Goal: Use online tool/utility: Utilize a website feature to perform a specific function

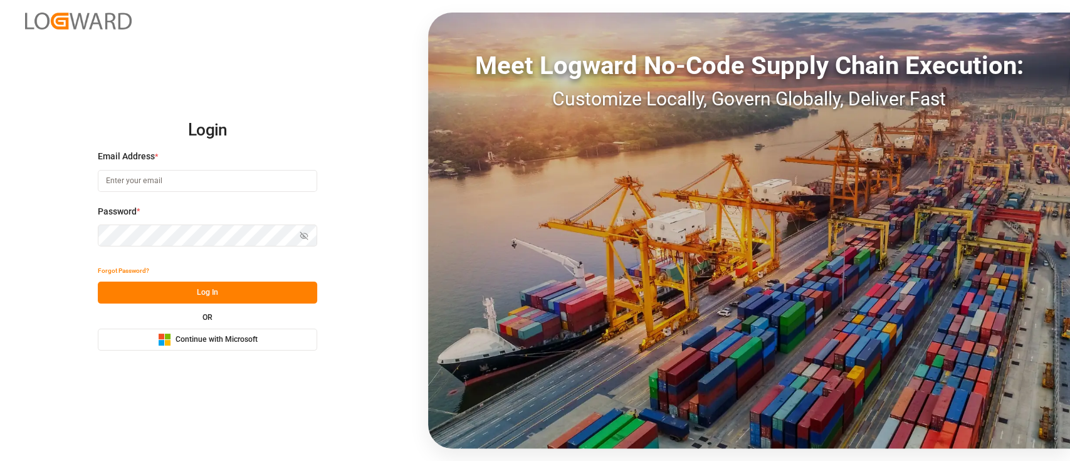
click at [236, 342] on span "Continue with Microsoft" at bounding box center [217, 339] width 82 height 11
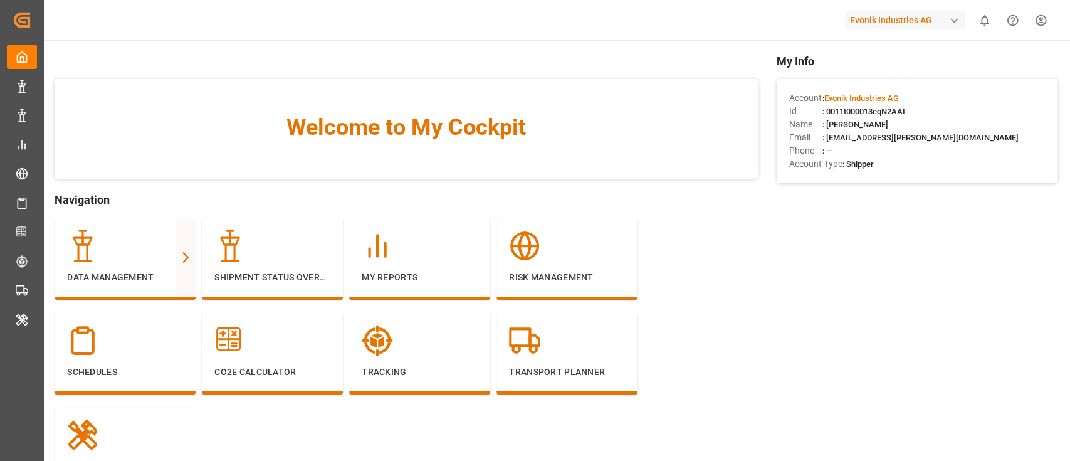
click at [906, 13] on div "Evonik Industries AG" at bounding box center [905, 20] width 120 height 18
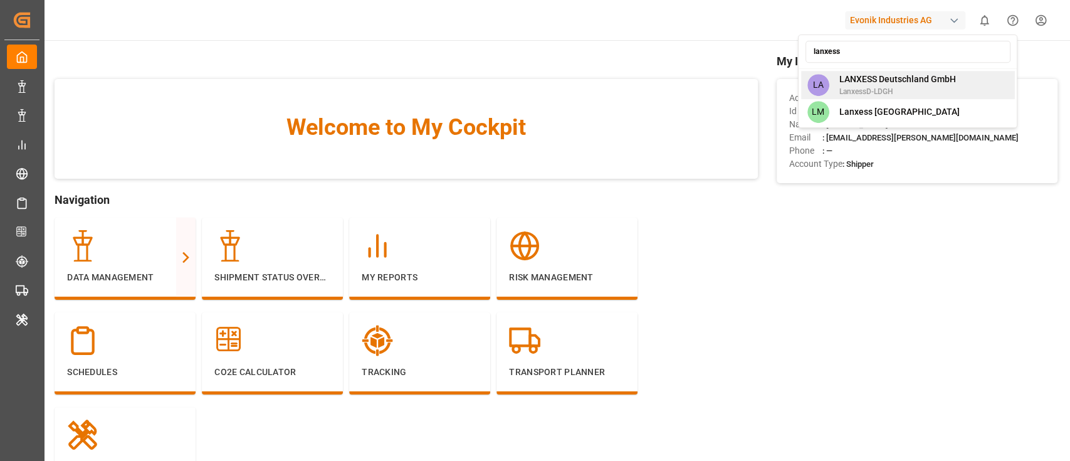
type input "lanxess"
click at [874, 73] on span "LANXESS Deutschland GmbH" at bounding box center [897, 79] width 117 height 13
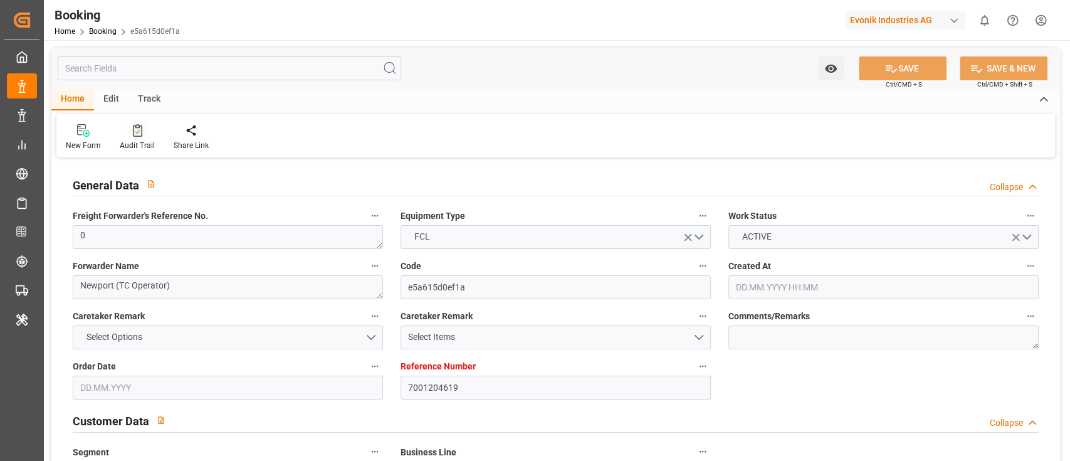
click at [134, 141] on div "Audit Trail" at bounding box center [137, 145] width 35 height 11
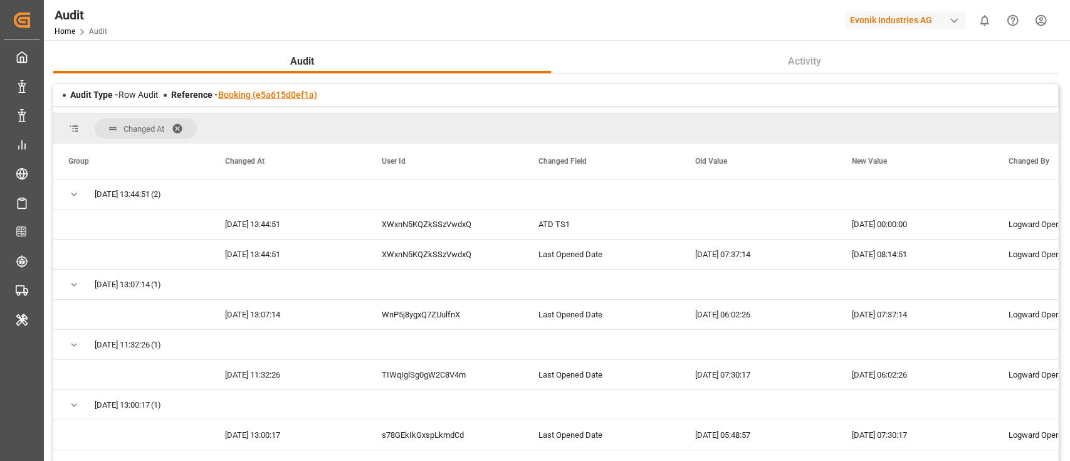
click at [252, 90] on link "Booking (e5a615d0ef1a)" at bounding box center [267, 95] width 99 height 10
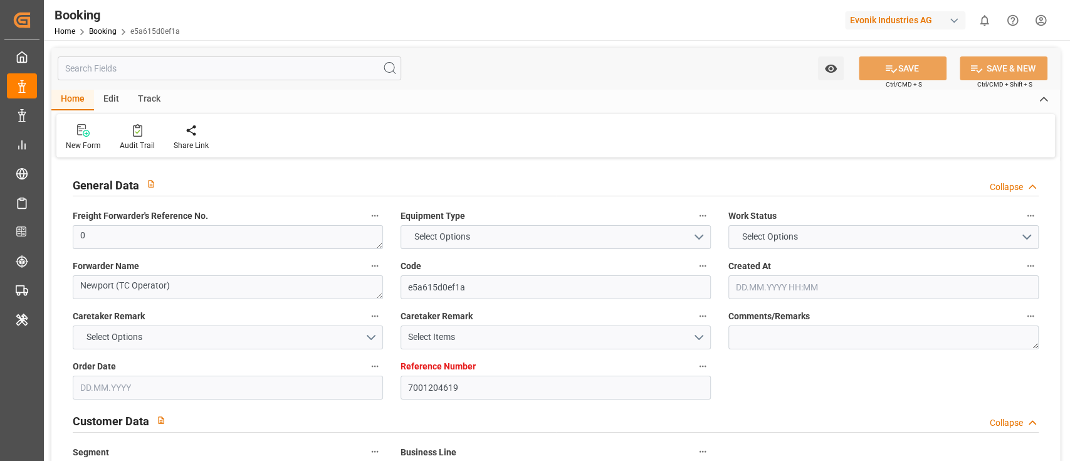
type textarea "0"
type textarea "Newport (TC Operator)"
type input "e5a615d0ef1a"
type input "7001204619"
type textarea "Oxeno"
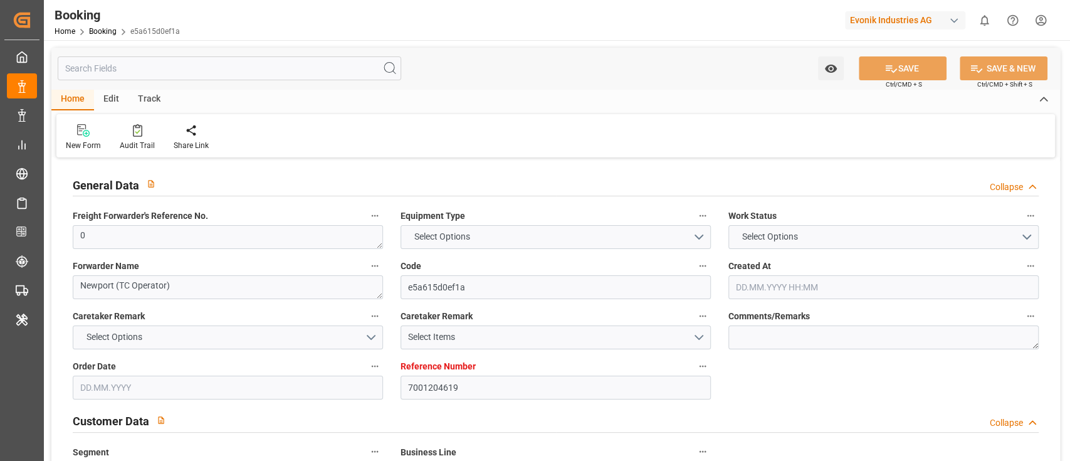
type input "7001204618"
type textarea "marco.wueller@evonik.com"
type textarea "CIP"
type textarea "NANJING"
type textarea "9"
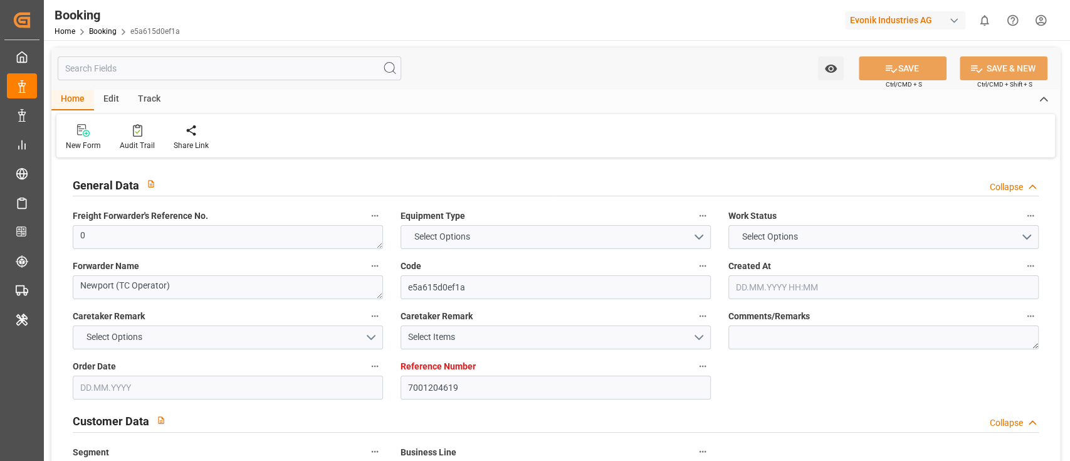
type textarea "Marl"
type textarea "SIMU2601023"
type input "MADRID MAERSK"
type input "HLCU"
type input "Rotterdam"
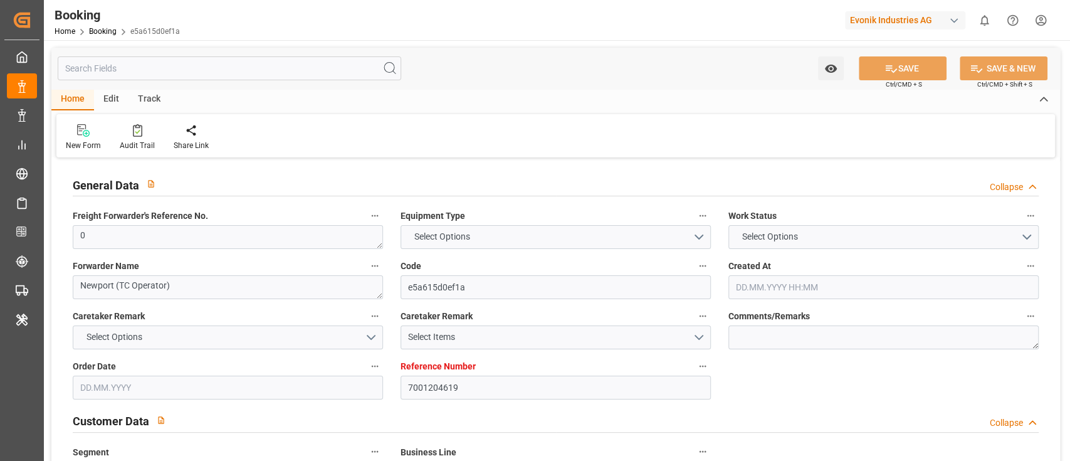
type input "Nanjing Pt"
type input "Shanghai"
type textarea "vesselName etd eta"
type textarea "INPUT_Evonik_Seeburger_IFTMIN_1003022156_20250805132150778.edi"
type textarea "NWC/UK North West Continent / UK_CNNJG_HLCU_Oxeno"
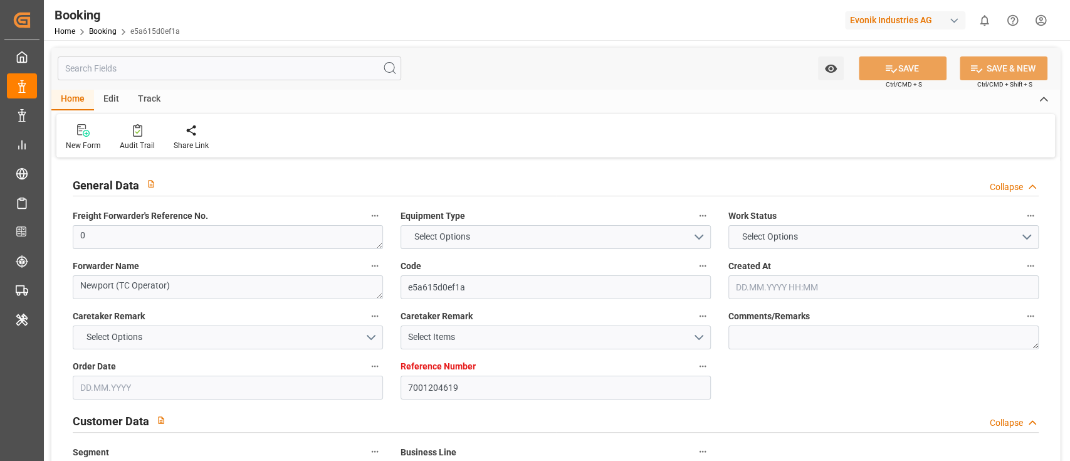
type textarea "INPUT_Evonik_Seeburger_IFTMIN_1002893932_20250625133033795.edi,INPUT_Evonik_See…"
type textarea "1003022156"
type textarea "Likitha devaraj"
type textarea "Pod-PodRegionName-businessLine-"
type textarea "IFTMIN"
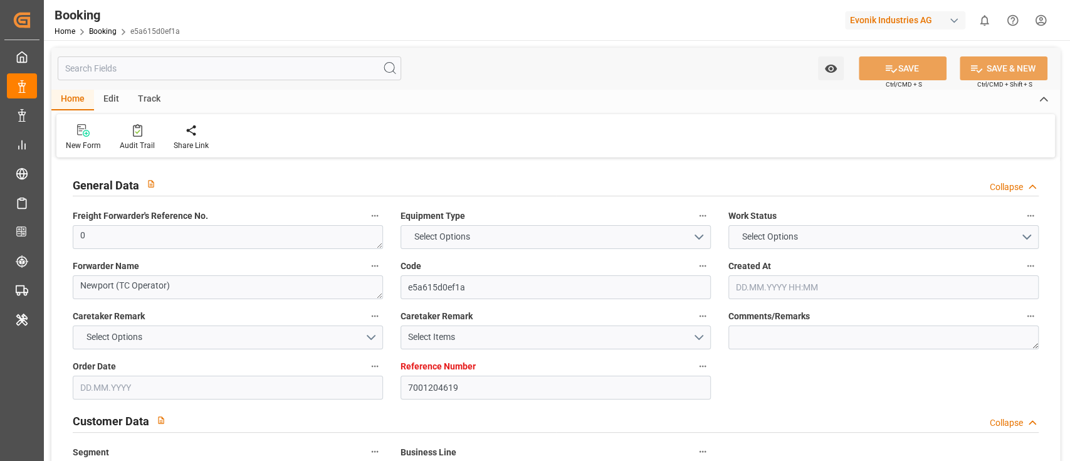
type textarea "a011t00000LcJC5AAN"
type textarea "Yes"
type input "7001204619"
type input "9778791"
type input "Hapag Lloyd"
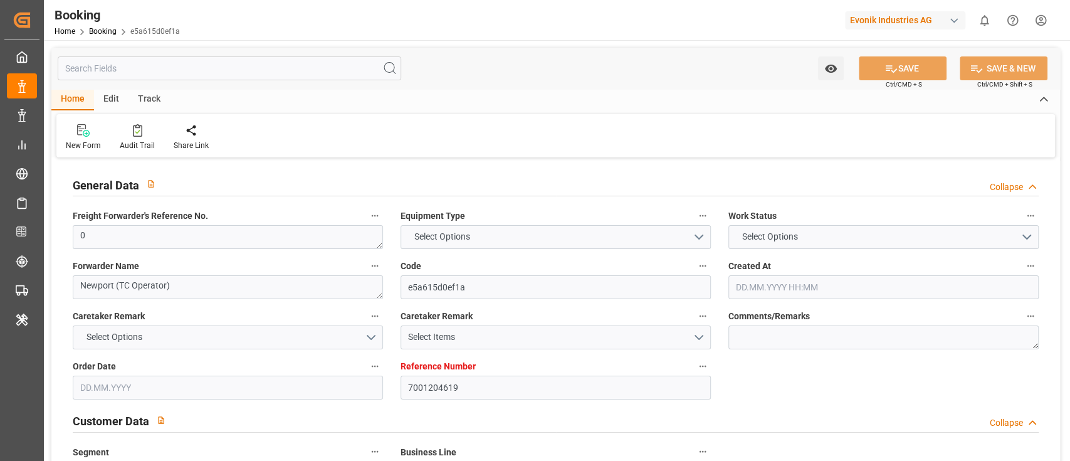
type input "Hapag Lloyd Aktiengesellschaft"
type input "NLRTM"
type input "CNNJG"
type input "CNSGH"
type input "0"
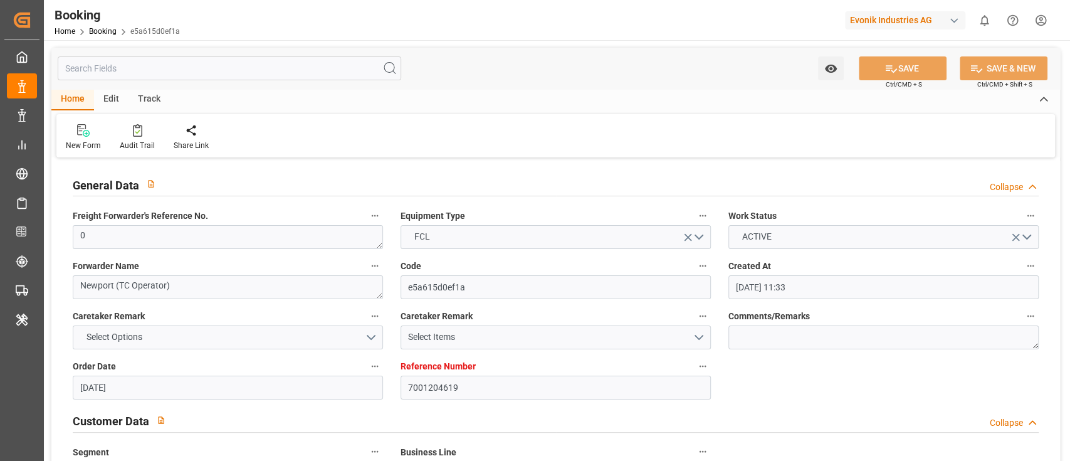
type input "25.06.2025 11:33"
type input "25.06.2025"
type input "01.10.2025"
type input "07.08.2025"
type input "10.08.2025 00:00"
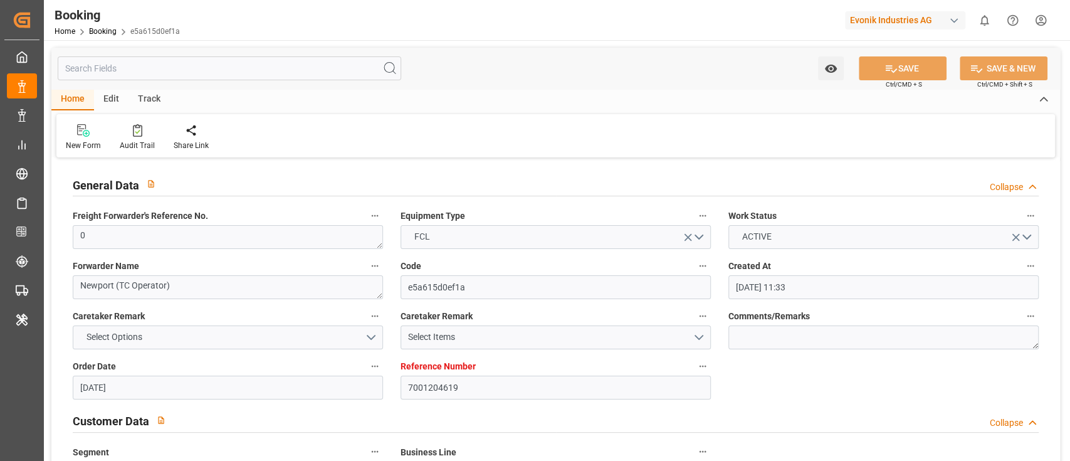
type input "10.08.2025 00:00"
type input "05.08.2025 00:00"
type input "02.10.2025 00:00"
type input "03.10.2025 00:00"
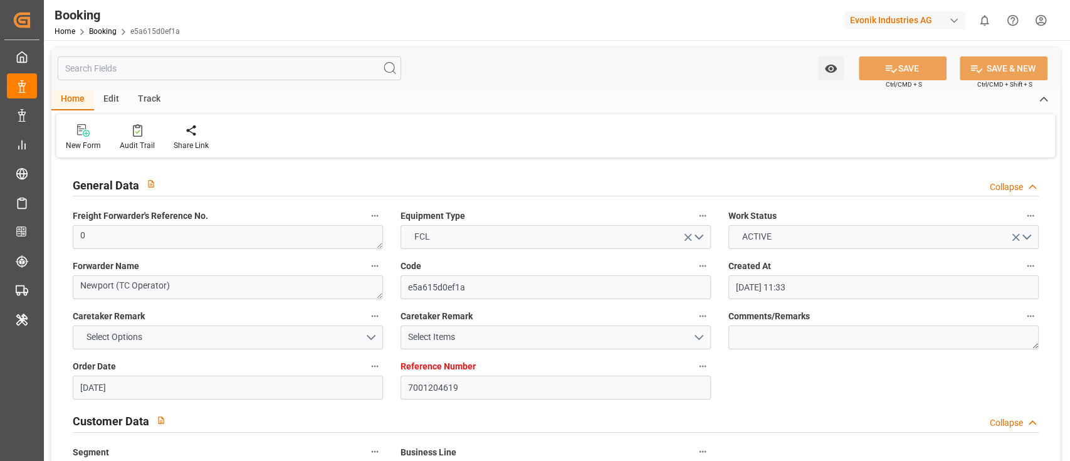
type input "21.09.2025 00:00"
type input "22.09.2025 00:00"
type input "21.09.2025 00:00"
type input "28.09.2025 00:00"
type input "26.09.2025 00:00"
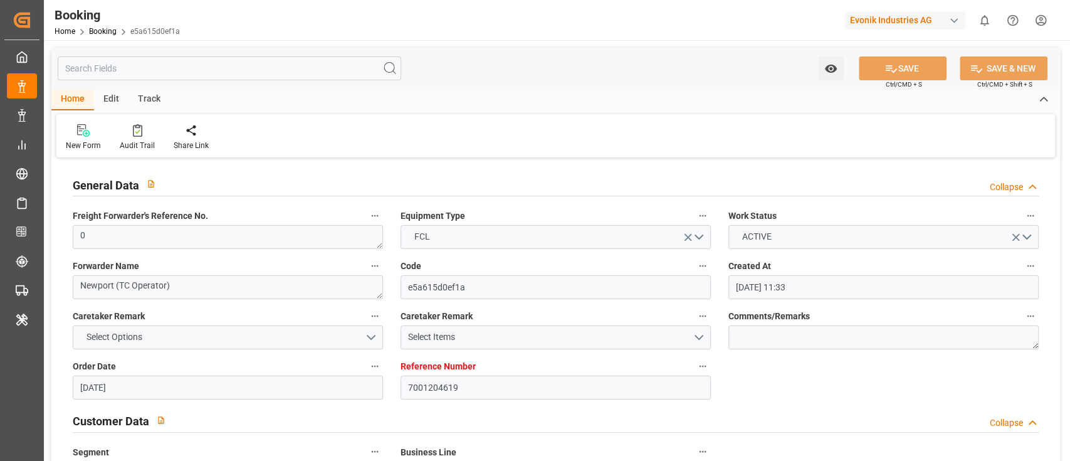
type input "28.09.2025 00:00"
type input "05.08.2025"
type input "10.10.2025 08:14"
type input "05.10.2025"
click at [131, 133] on div at bounding box center [137, 130] width 35 height 13
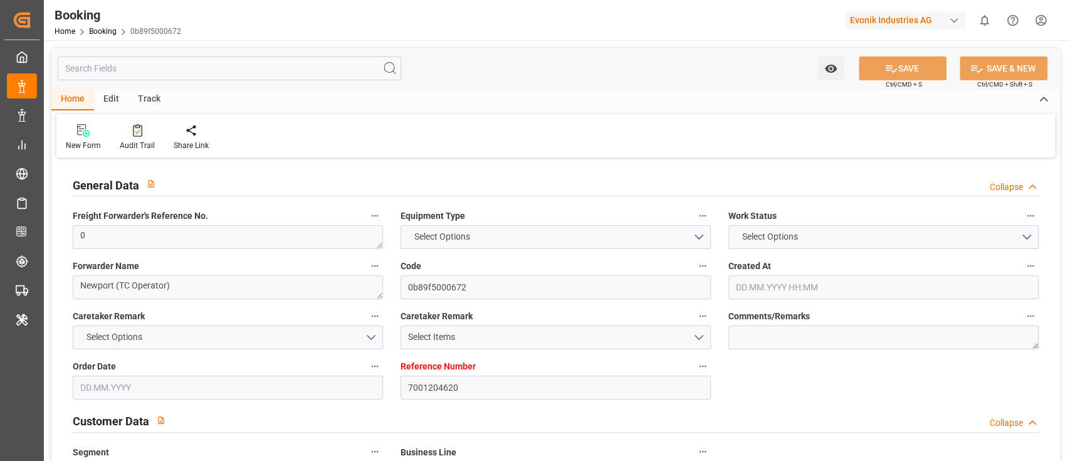
click at [134, 139] on div "Audit Trail" at bounding box center [137, 138] width 54 height 28
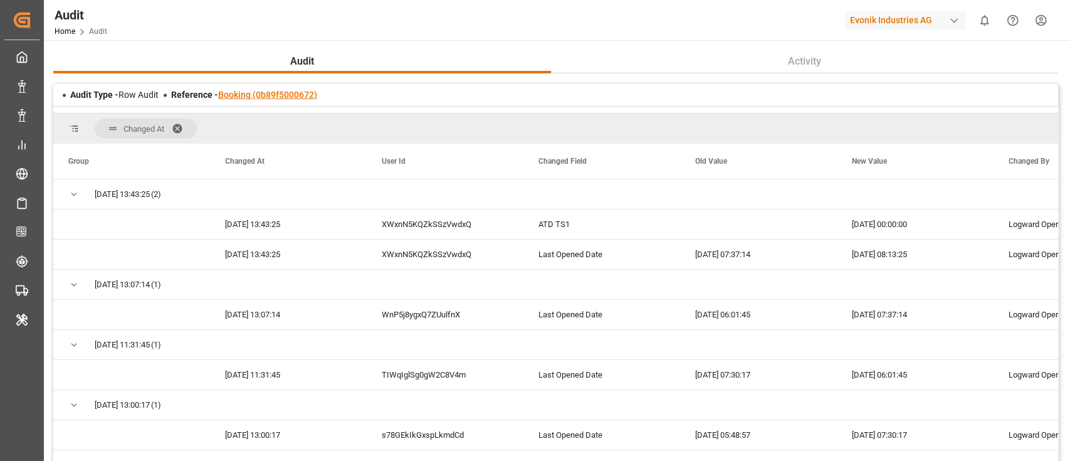
click at [255, 92] on link "Booking (0b89f5000672)" at bounding box center [267, 95] width 99 height 10
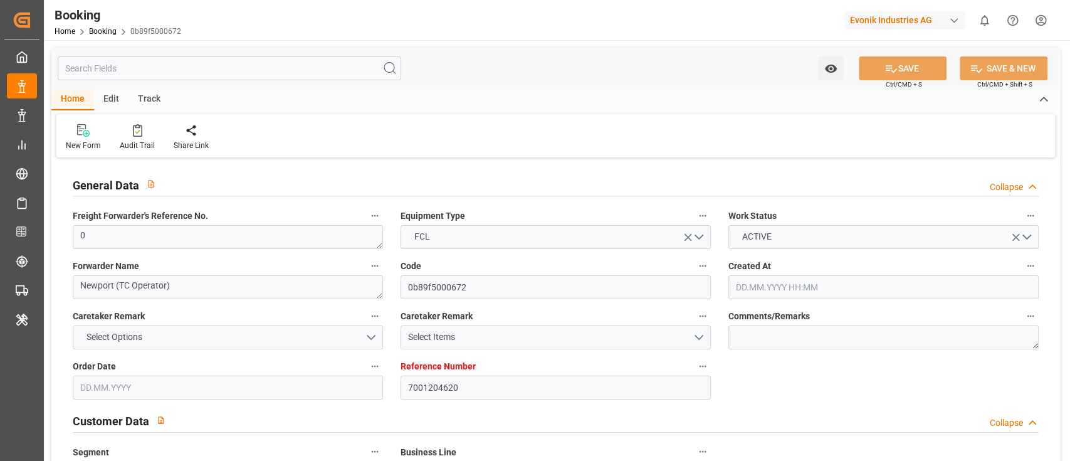
type input "7001204620"
type input "9778791"
type input "Hapag Lloyd"
type input "Hapag Lloyd Aktiengesellschaft"
type input "NLRTM"
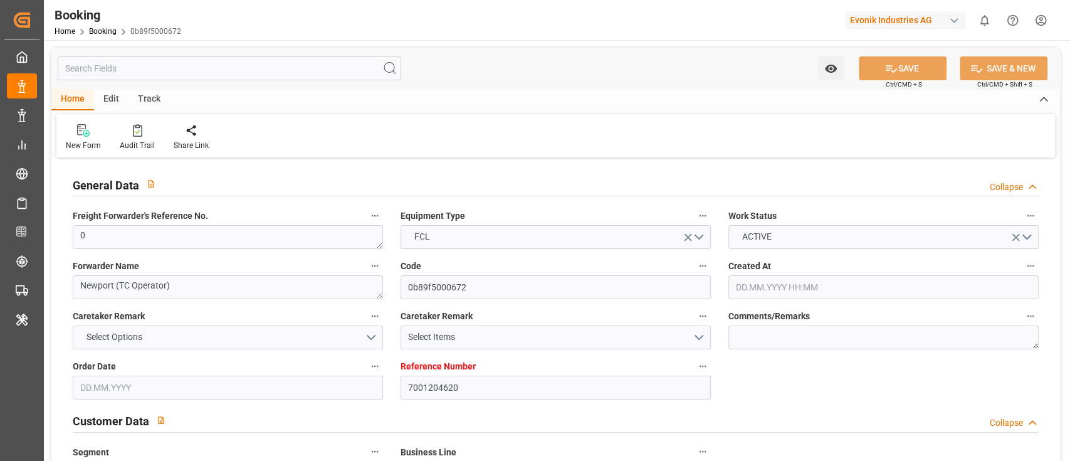
type input "CNNJG"
type input "CNSGH"
type input "0"
type input "25.06.2025 11:33"
type input "25.06.2025"
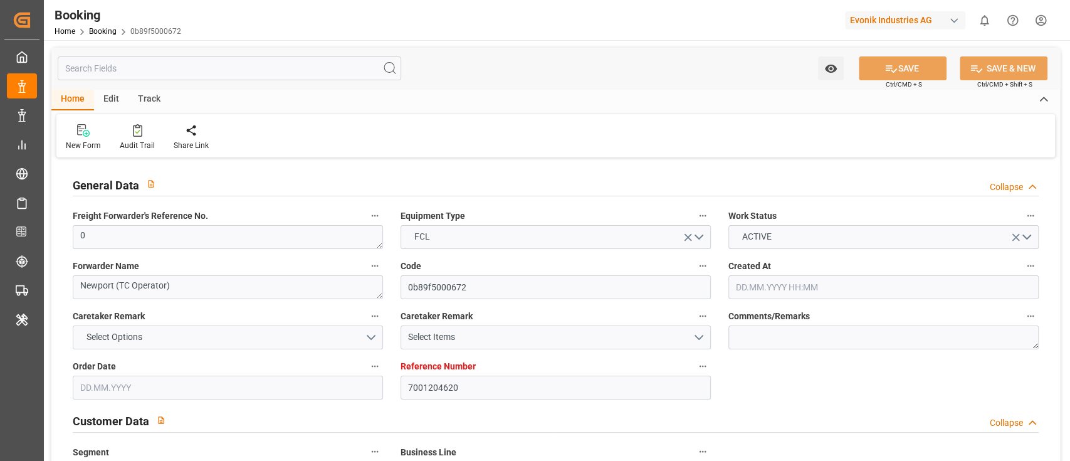
type input "01.10.2025"
type input "07.08.2025"
type input "10.08.2025 00:00"
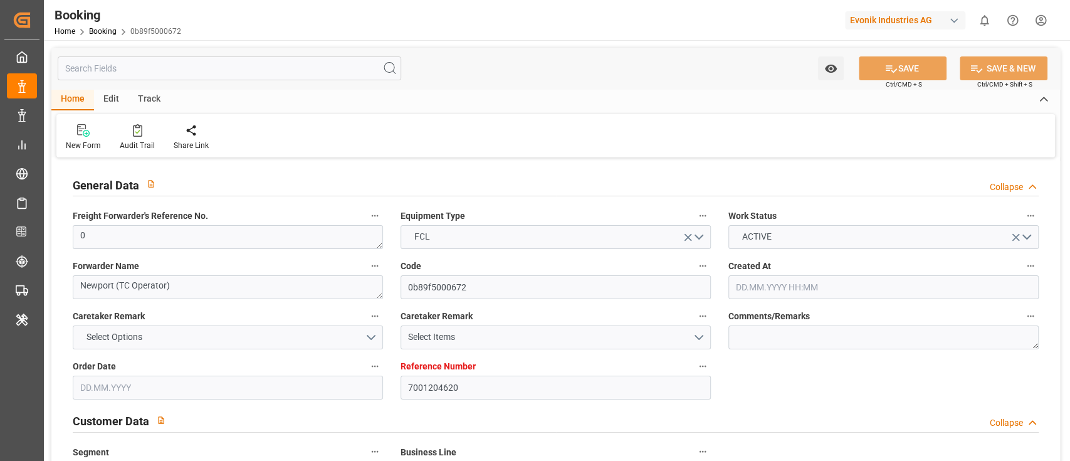
type input "05.08.2025 00:00"
type input "02.10.2025 00:00"
type input "03.10.2025 00:00"
type input "21.09.2025 00:00"
type input "22.09.2025 00:00"
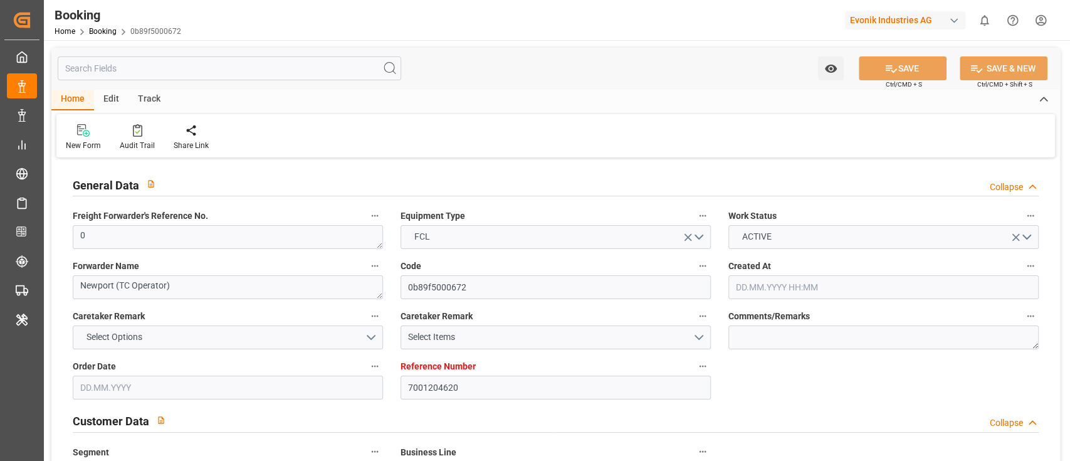
type input "21.09.2025 00:00"
type input "28.09.2025 00:00"
type input "26.09.2025 00:00"
type input "28.09.2025 00:00"
type input "05.08.2025"
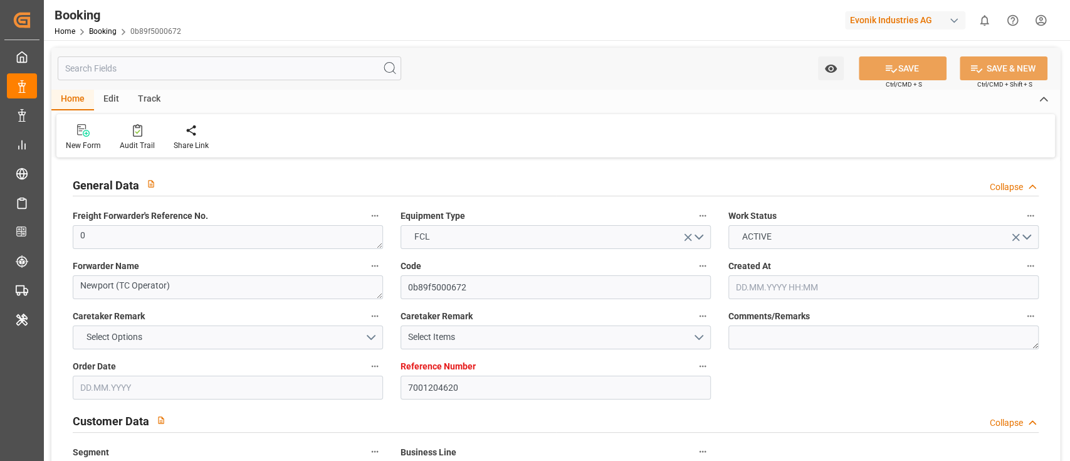
type input "10.10.2025 08:13"
type input "05.10.2025"
click at [136, 134] on icon at bounding box center [137, 130] width 9 height 13
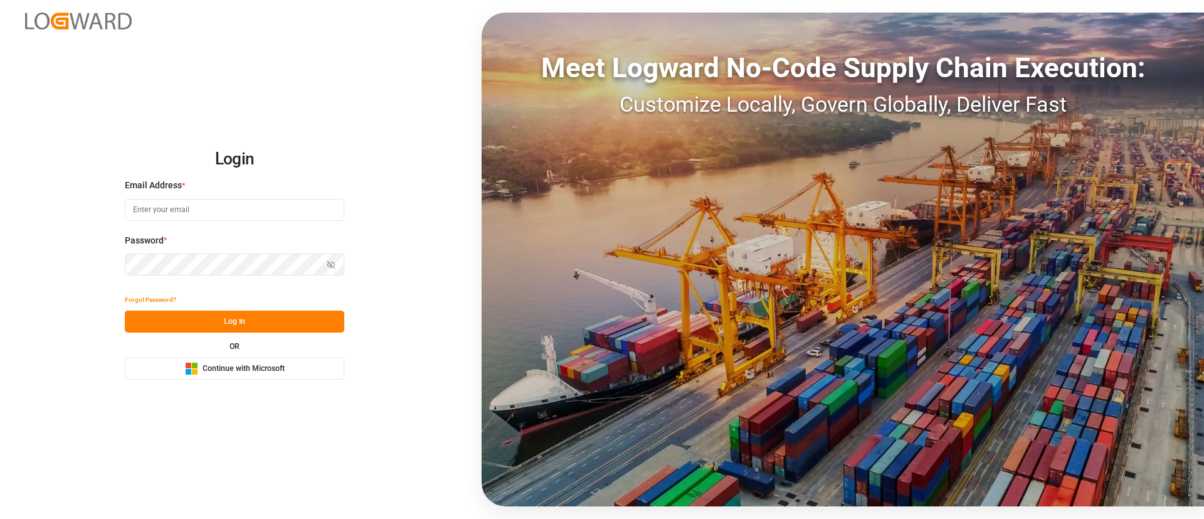
click at [261, 369] on span "Continue with Microsoft" at bounding box center [244, 368] width 82 height 11
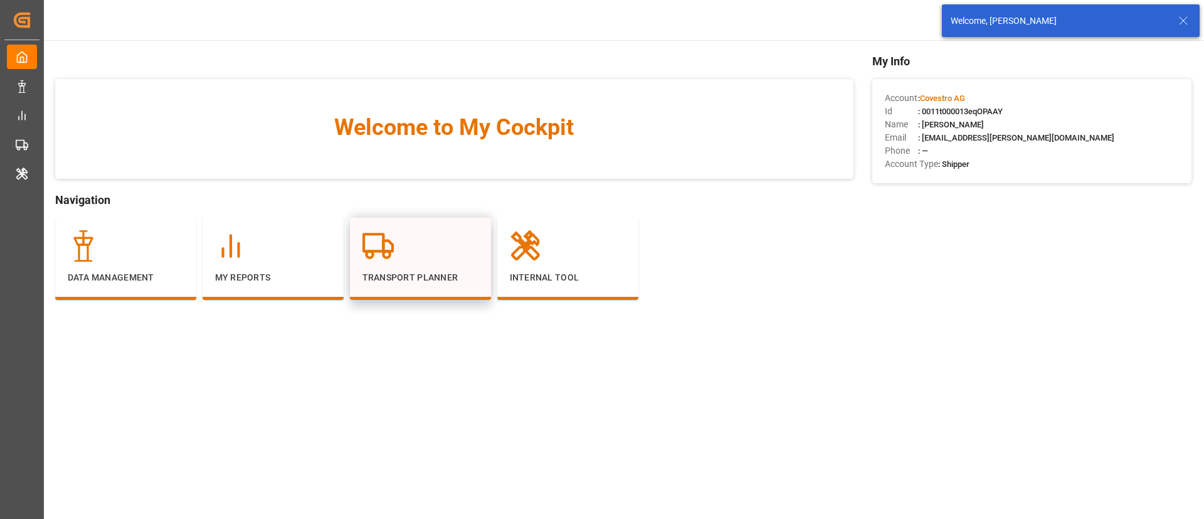
click at [417, 261] on div at bounding box center [420, 245] width 116 height 31
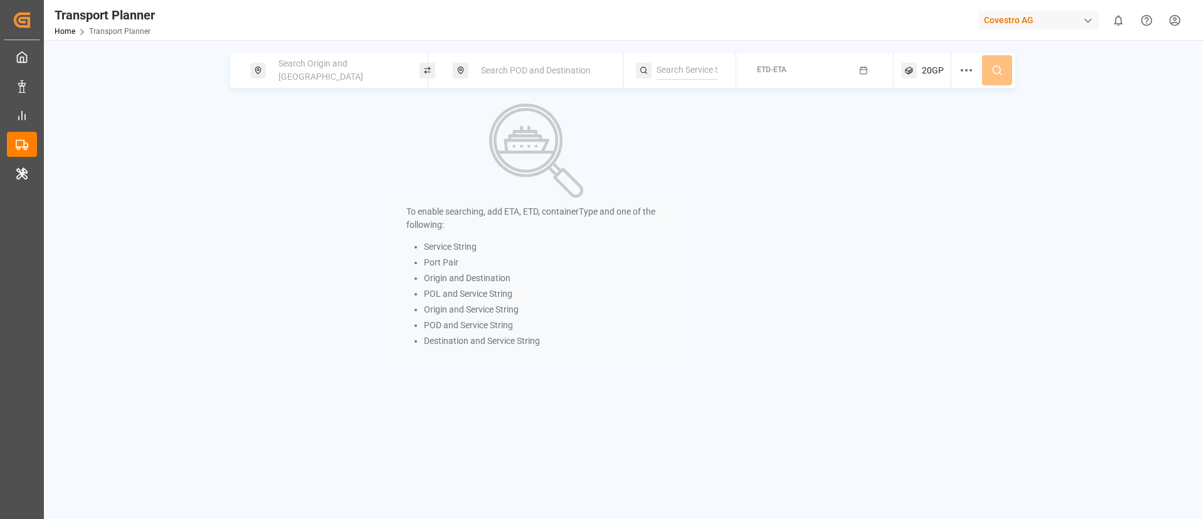
click at [291, 68] on span "Search Origin and [GEOGRAPHIC_DATA]" at bounding box center [320, 69] width 85 height 23
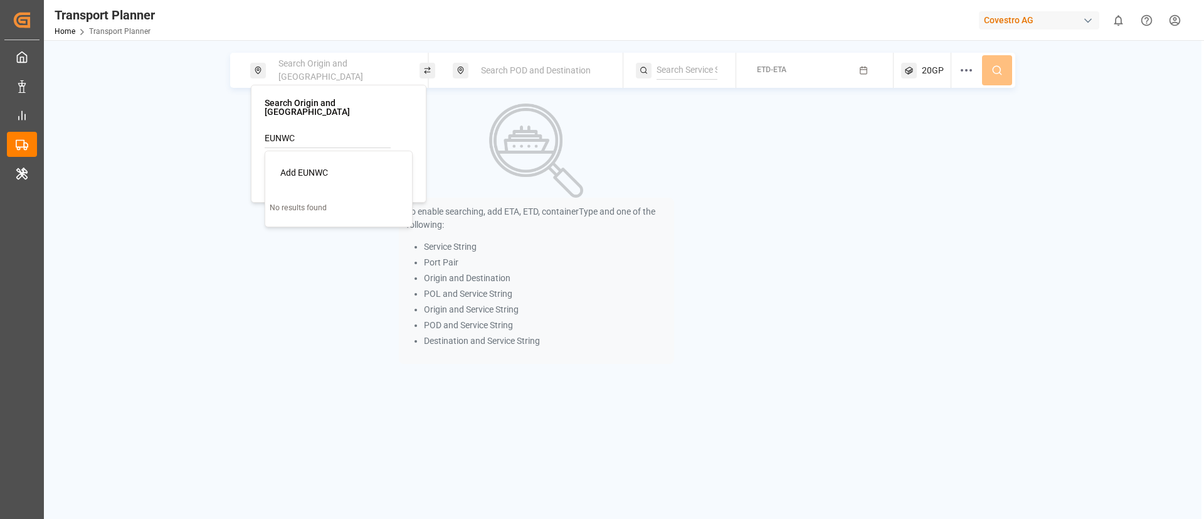
click at [273, 132] on input "EUNWC" at bounding box center [328, 138] width 126 height 19
click at [283, 166] on div "NWC / EU" at bounding box center [341, 172] width 122 height 13
type input "NWC / EU"
click at [505, 63] on div "Search POD and Destination" at bounding box center [540, 70] width 135 height 23
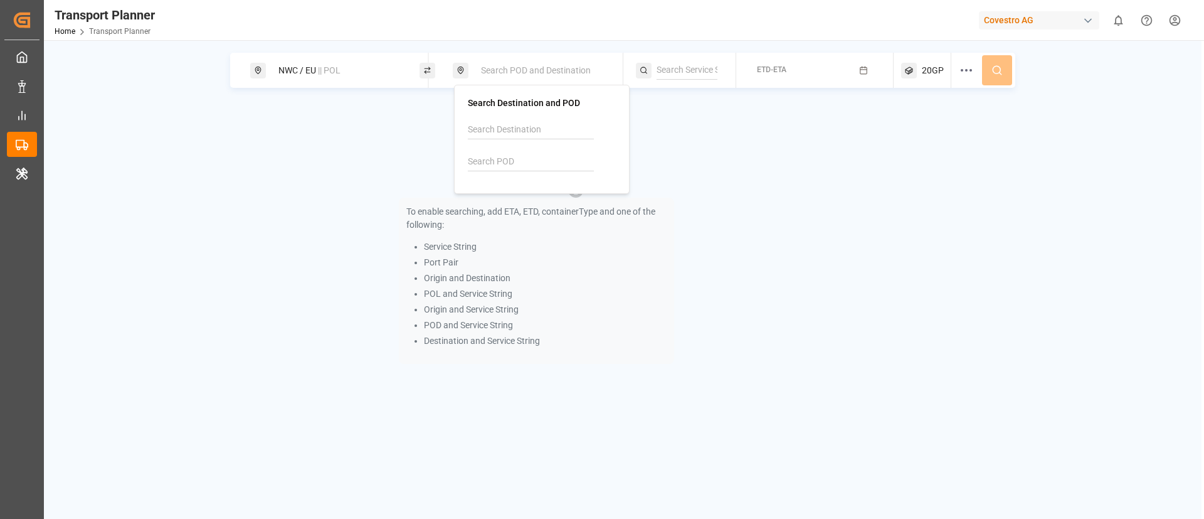
click at [492, 154] on input at bounding box center [531, 161] width 126 height 19
paste input "SAJED"
type input "SAJED"
click at [528, 192] on div "[PERSON_NAME]" at bounding box center [544, 202] width 122 height 26
click at [657, 80] on div at bounding box center [686, 70] width 100 height 35
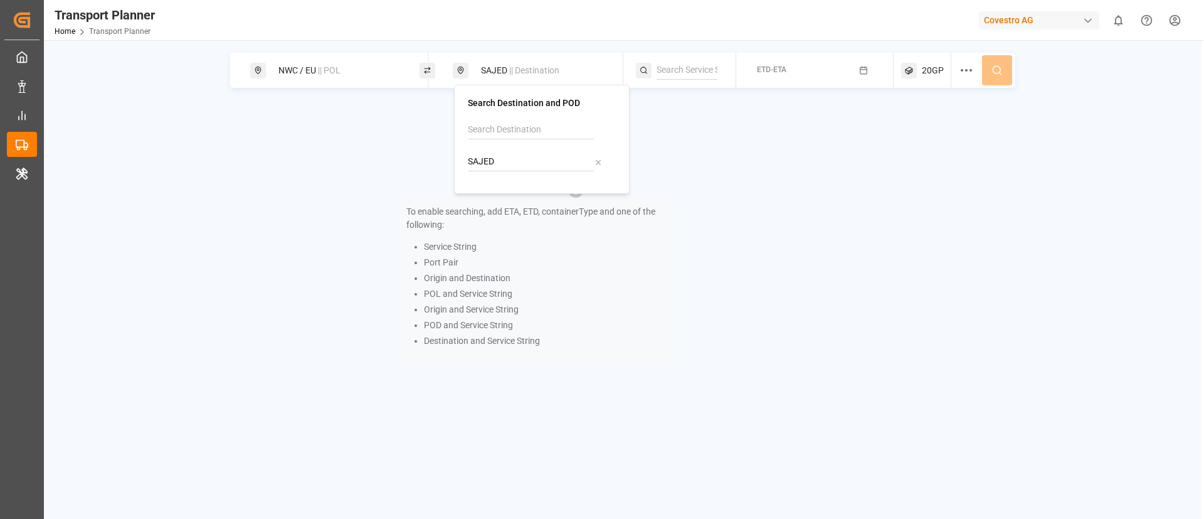
click at [664, 73] on input at bounding box center [687, 70] width 61 height 19
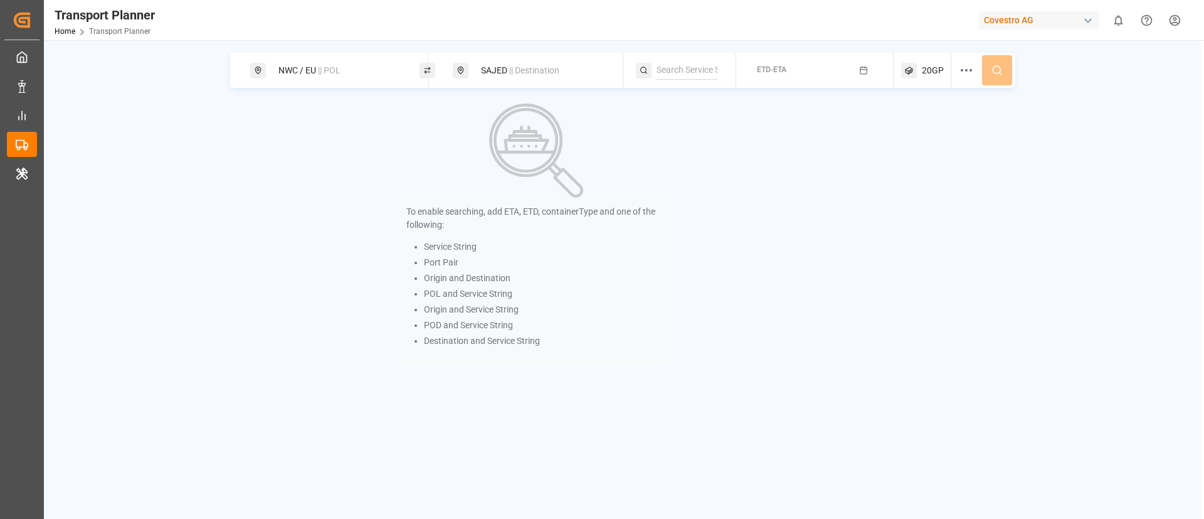
paste input "RED SEA SERVICE+WEST MED TO [GEOGRAPHIC_DATA]"
type input "RED SEA SERVICE+WEST MED TO [GEOGRAPHIC_DATA]"
click at [709, 113] on span "RED SEA SERVICE+WEST MED TO [GEOGRAPHIC_DATA]" at bounding box center [731, 110] width 118 height 23
click at [811, 76] on button "ETD-ETA" at bounding box center [815, 70] width 142 height 24
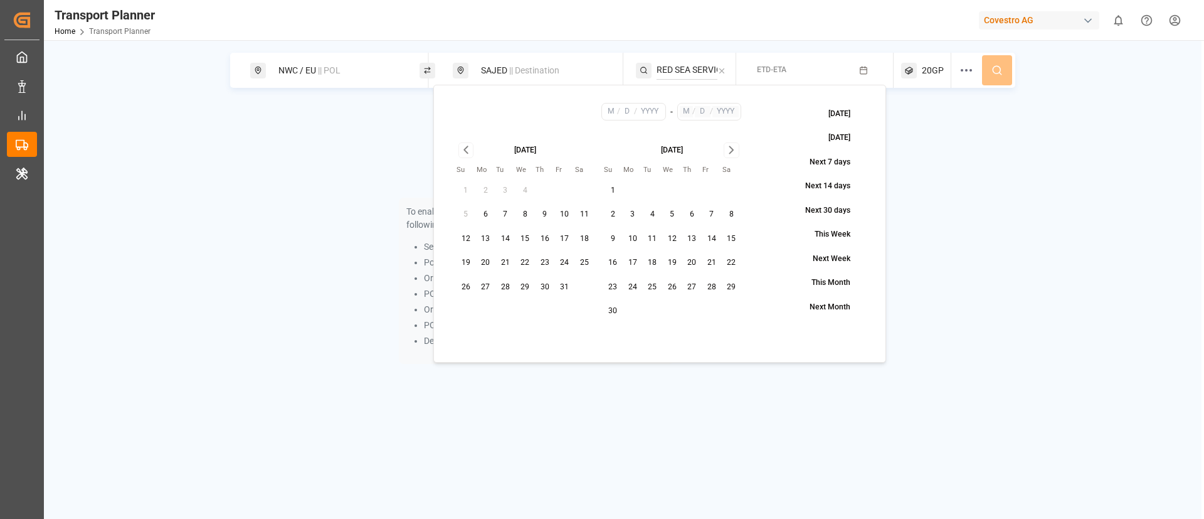
click at [492, 211] on button "6" at bounding box center [486, 214] width 20 height 20
type input "10"
type input "6"
type input "2025"
click at [732, 147] on icon "Go to next month" at bounding box center [731, 149] width 14 height 15
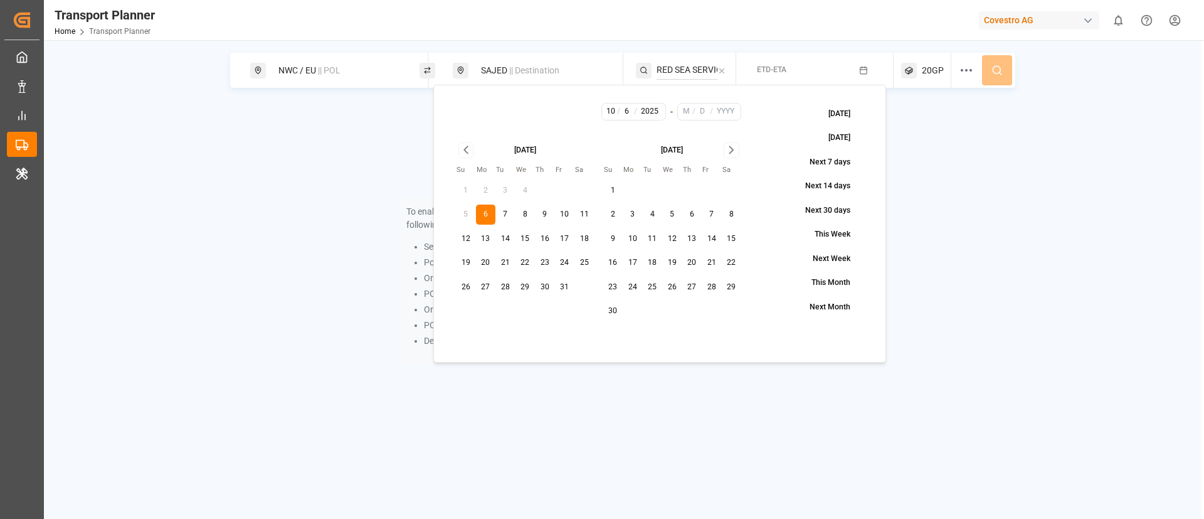
click at [732, 147] on icon "Go to next month" at bounding box center [731, 149] width 14 height 15
click at [737, 269] on button "28" at bounding box center [732, 263] width 20 height 20
type input "2"
type input "28"
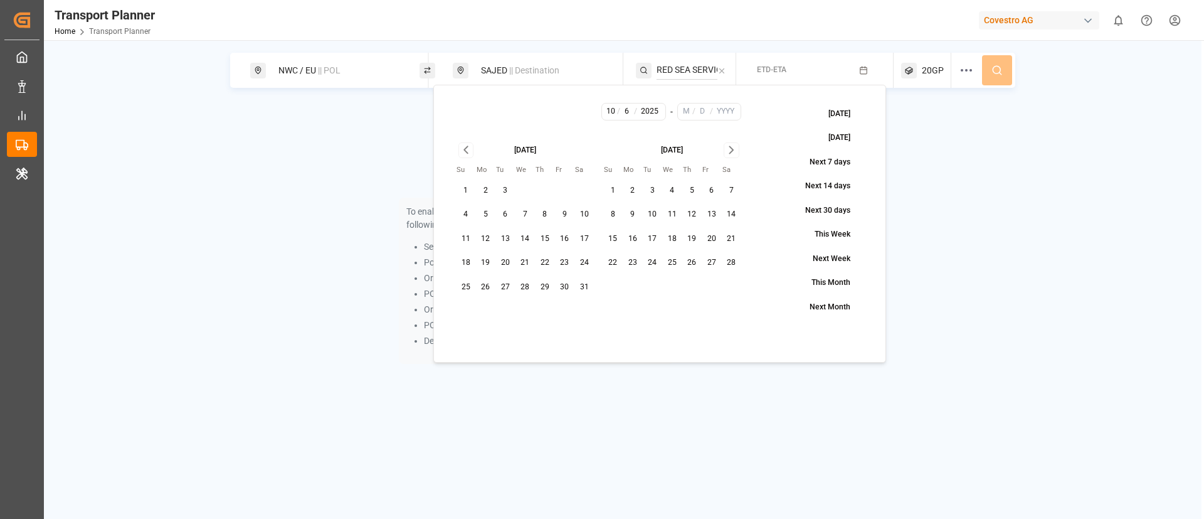
type input "2026"
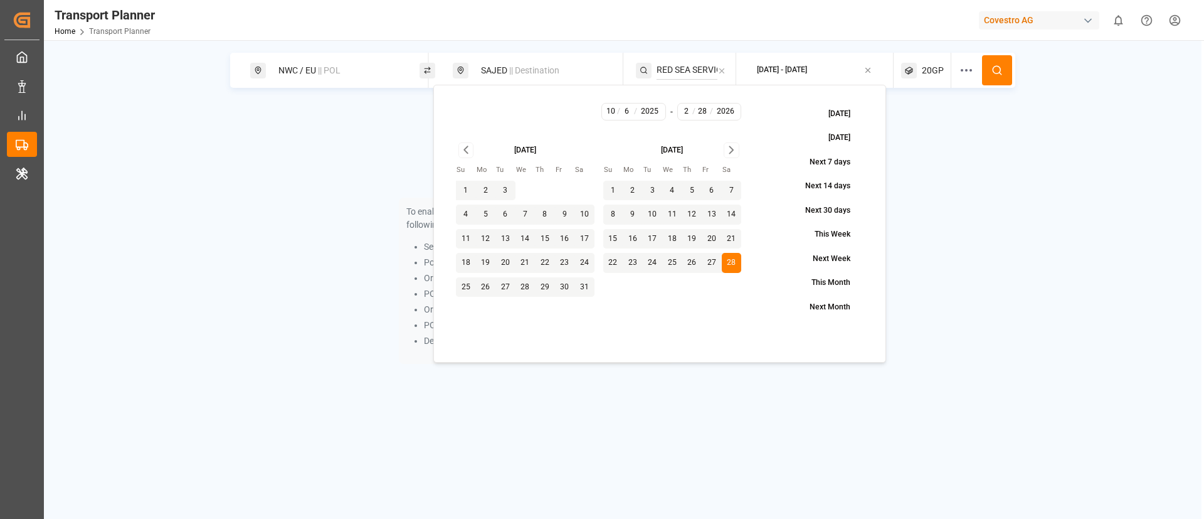
click at [1001, 61] on button at bounding box center [997, 70] width 30 height 30
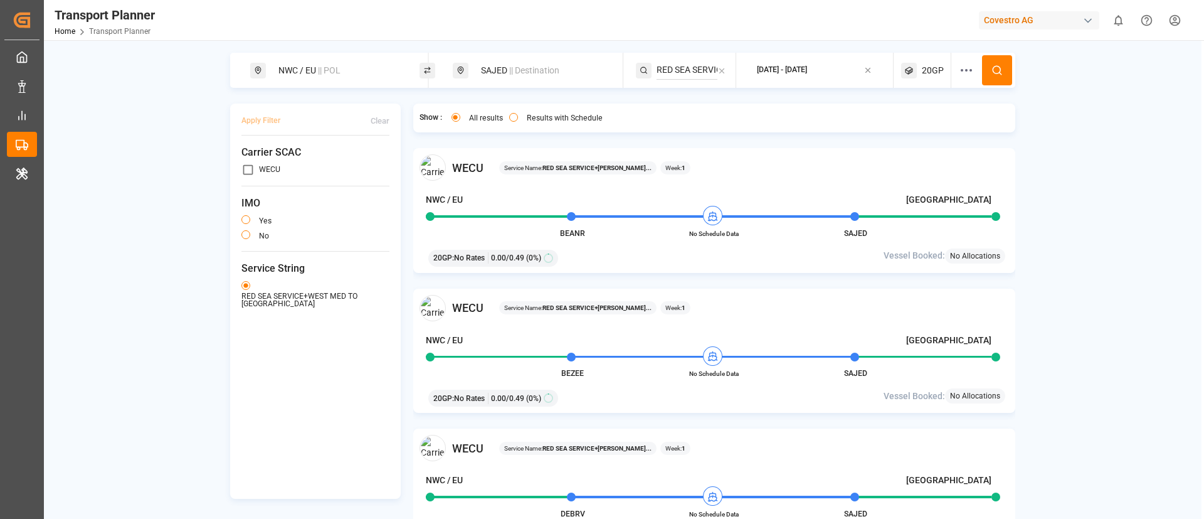
click at [512, 81] on div "SAJED || Destination" at bounding box center [540, 70] width 135 height 23
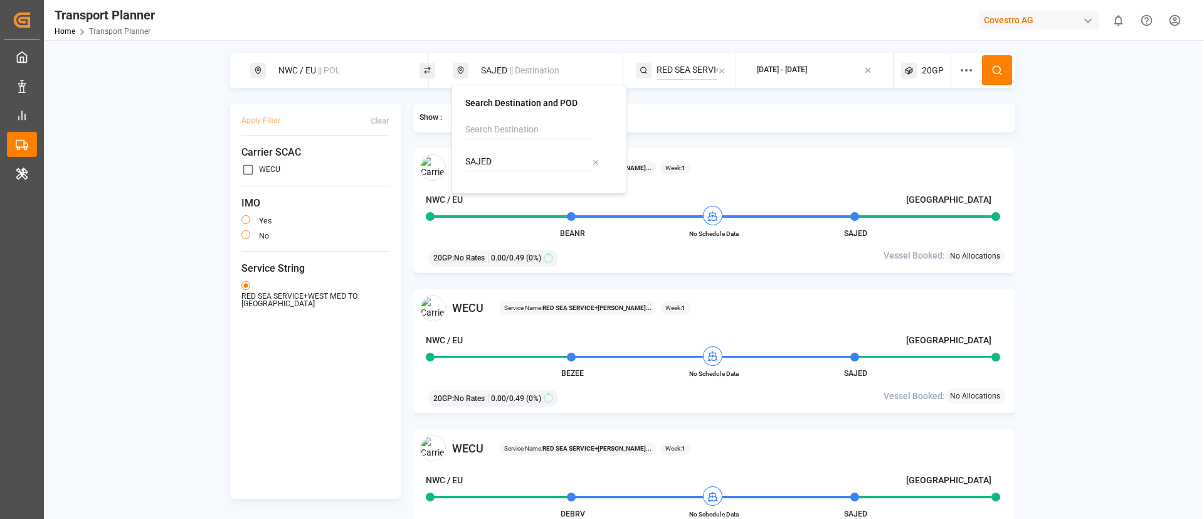
click at [499, 168] on input "SAJED" at bounding box center [528, 161] width 126 height 19
paste input "USCHT"
type input "USCHT"
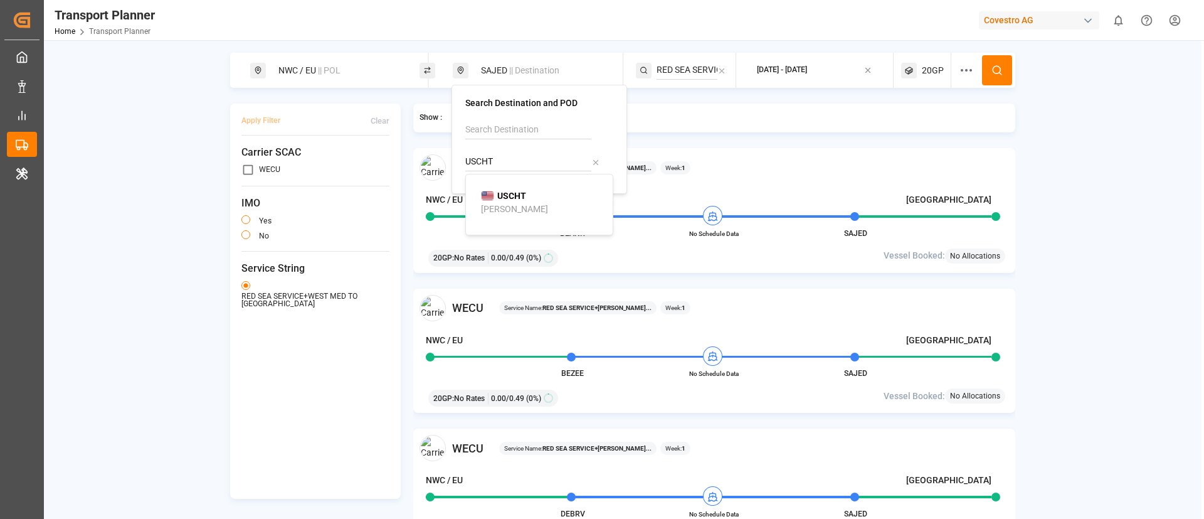
click at [495, 204] on div "[PERSON_NAME]" at bounding box center [514, 209] width 67 height 13
click at [716, 78] on div "RED SEA SERVICE+WEST MED TO [GEOGRAPHIC_DATA]" at bounding box center [692, 70] width 71 height 19
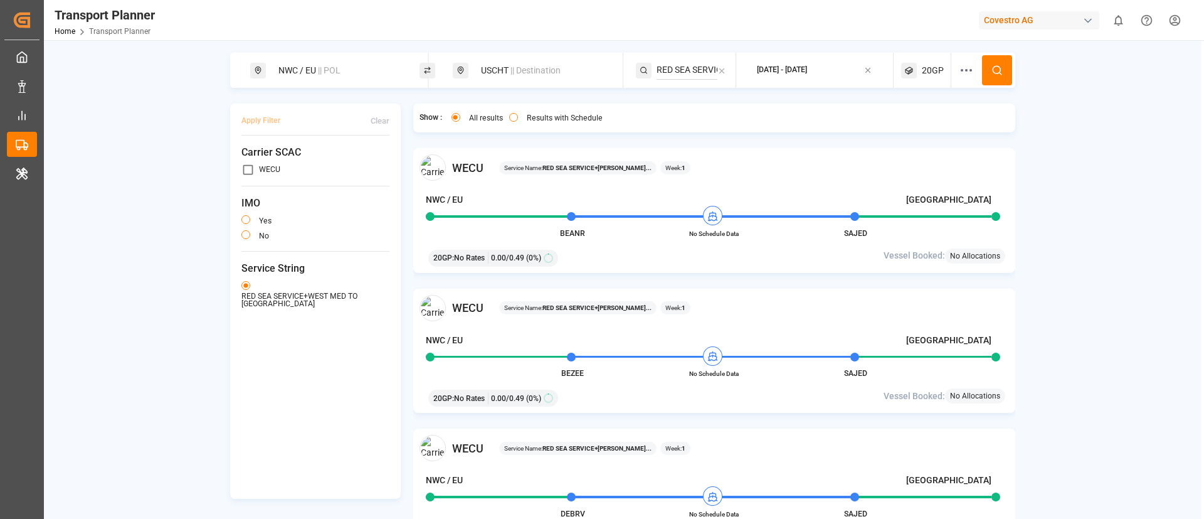
click at [694, 70] on input "RED SEA SERVICE+WEST MED TO [GEOGRAPHIC_DATA]" at bounding box center [687, 70] width 61 height 19
paste input "TAT"
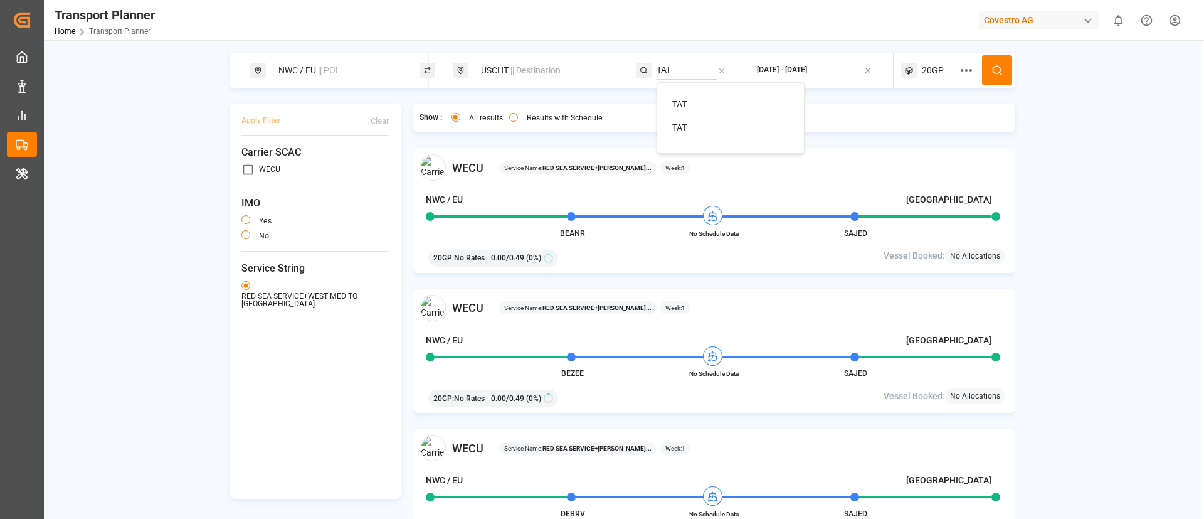
type input "TAT"
click at [681, 101] on span "TAT" at bounding box center [679, 104] width 14 height 10
click at [1002, 70] on button at bounding box center [997, 70] width 30 height 30
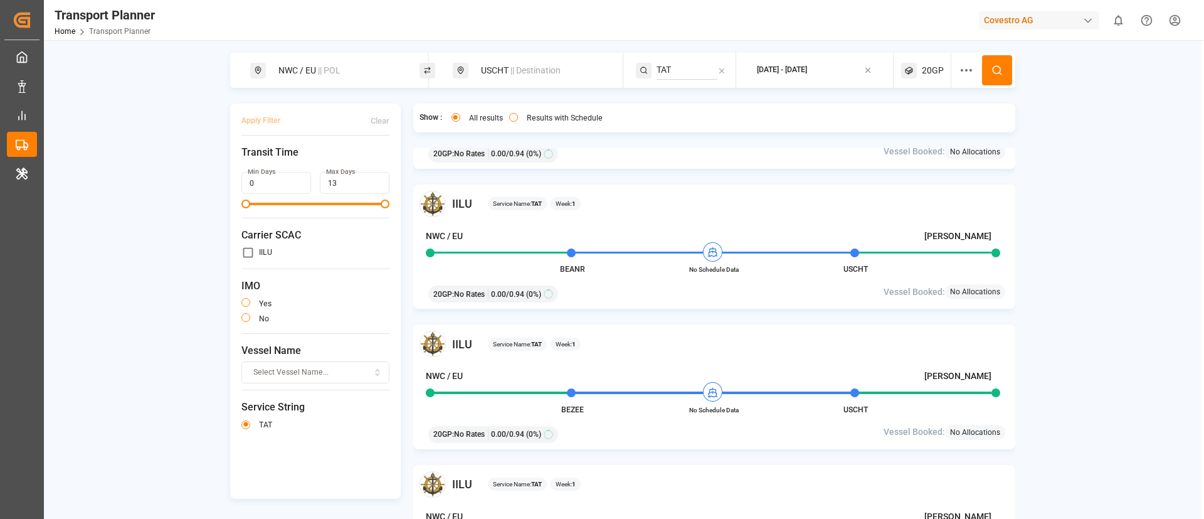
scroll to position [188, 0]
